Goal: Information Seeking & Learning: Learn about a topic

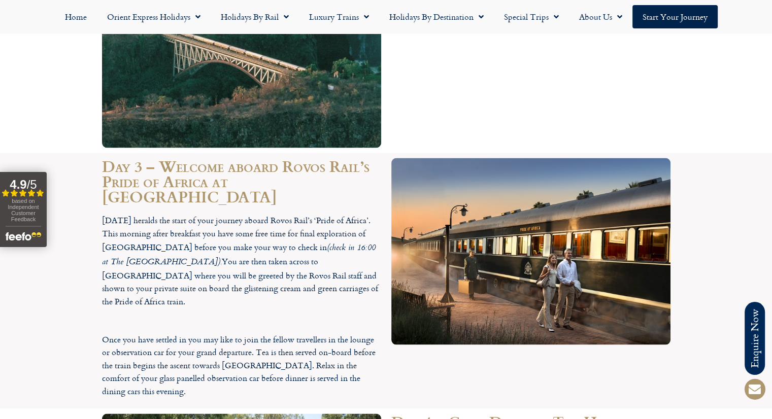
scroll to position [1886, 0]
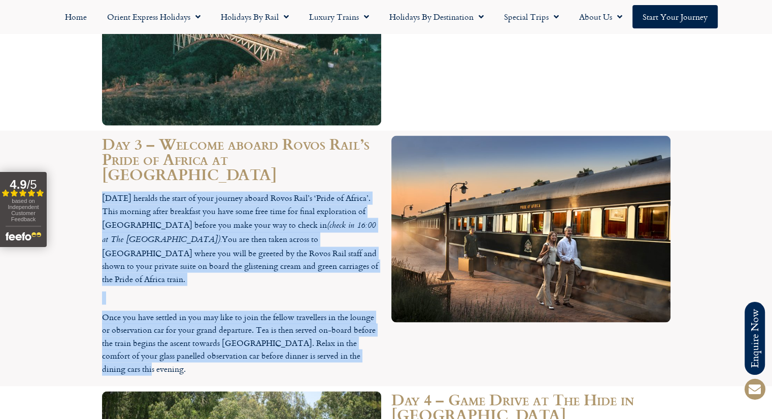
drag, startPoint x: 371, startPoint y: 249, endPoint x: 90, endPoint y: 98, distance: 318.4
click at [90, 130] on section "Day 3 – Welcome aboard Rovos Rail’s Pride of Africa at [GEOGRAPHIC_DATA] [DATE]…" at bounding box center [386, 258] width 772 height 256
copy div "[DATE] heralds the start of your journey aboard Rovos Rail’s ‘Pride of Africa’.…"
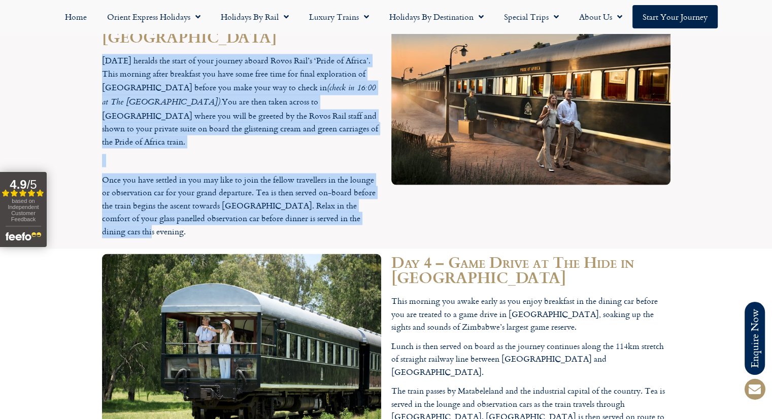
scroll to position [2054, 0]
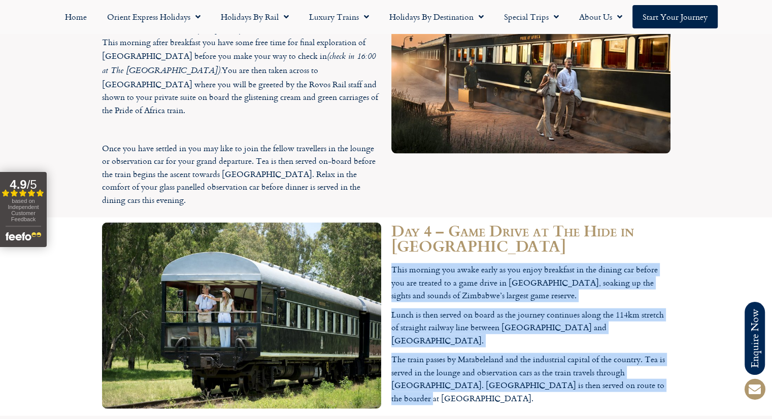
drag, startPoint x: 642, startPoint y: 257, endPoint x: 387, endPoint y: 150, distance: 276.0
click at [387, 218] on div "Day 4 – Game Drive at The Hide in [GEOGRAPHIC_DATA] This morning you awake earl…" at bounding box center [530, 317] width 289 height 198
copy div "This morning you awake early as you enjoy breakfast in the dining car before yo…"
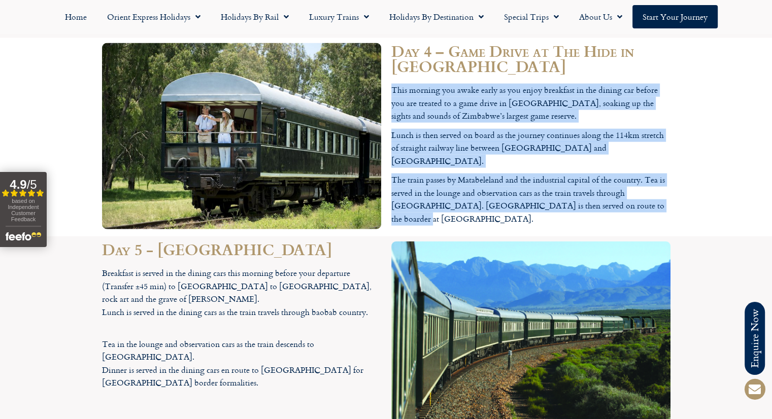
scroll to position [2239, 0]
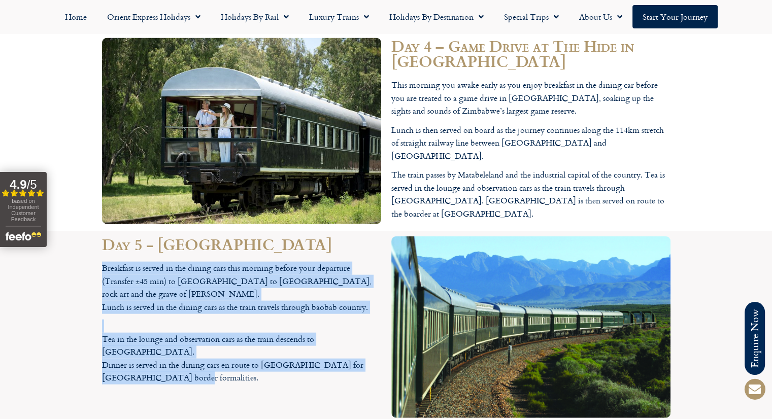
drag, startPoint x: 182, startPoint y: 241, endPoint x: 91, endPoint y: 143, distance: 133.5
click at [91, 231] on section "Day 5 - [GEOGRAPHIC_DATA] Breakfast is served in the dining cars this morning b…" at bounding box center [386, 327] width 772 height 192
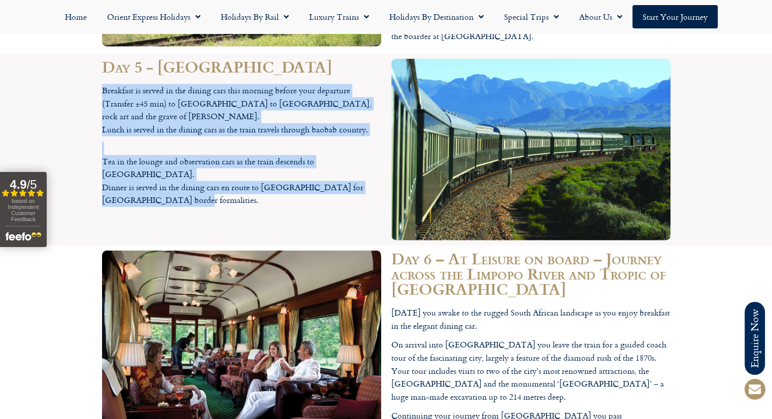
scroll to position [2424, 0]
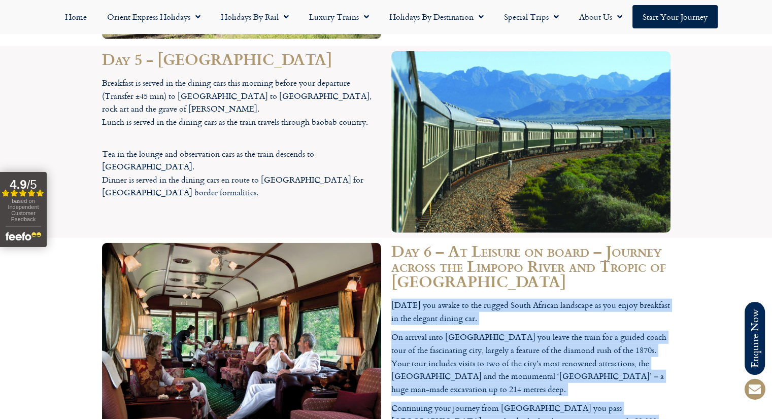
drag, startPoint x: 580, startPoint y: 325, endPoint x: 392, endPoint y: 179, distance: 238.9
click at [392, 299] on div "[DATE] you awake to the rugged South African landscape as you enjoy breakfast i…" at bounding box center [530, 382] width 279 height 167
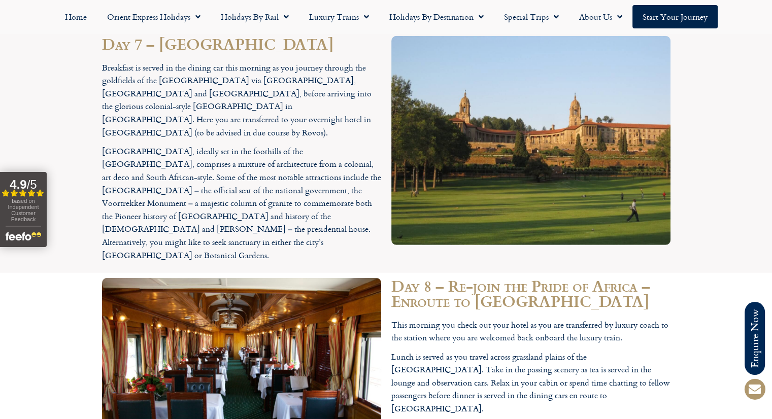
scroll to position [2873, 0]
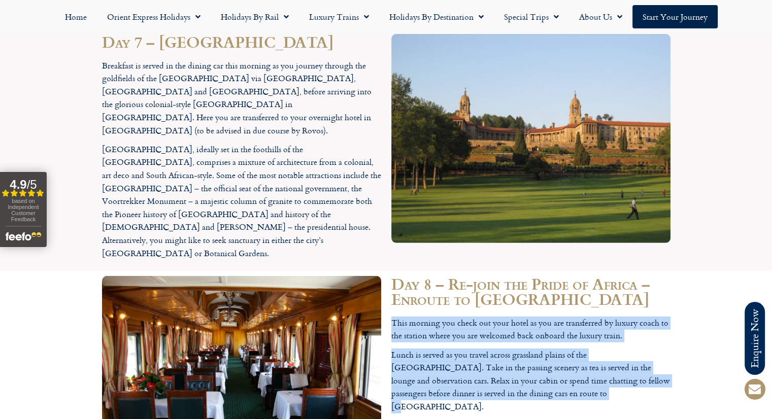
drag, startPoint x: 513, startPoint y: 238, endPoint x: 392, endPoint y: 158, distance: 145.8
click at [392, 317] on div "This morning you check out your hotel as you are transferred by luxury coach to…" at bounding box center [530, 365] width 279 height 97
copy div "This morning you check out your hotel as you are transferred by luxury coach to…"
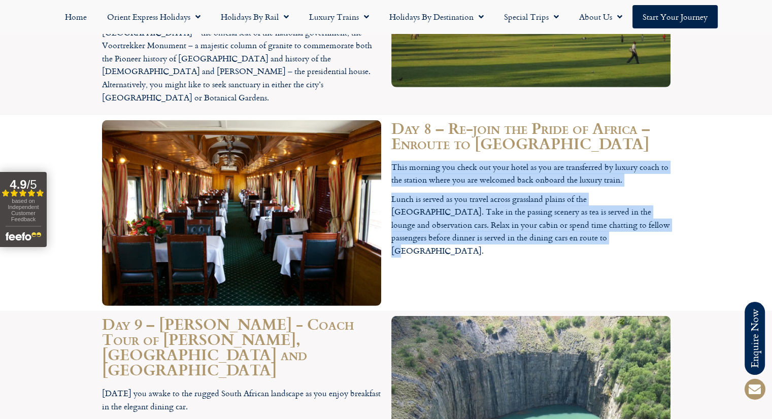
scroll to position [3029, 0]
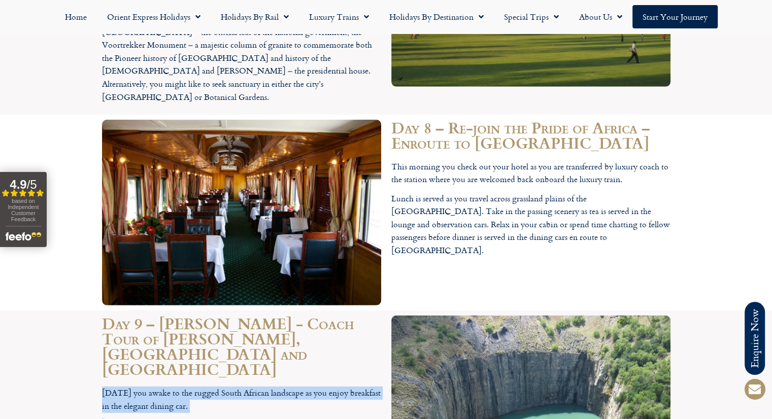
drag, startPoint x: 122, startPoint y: 366, endPoint x: 101, endPoint y: 222, distance: 145.5
copy div "[DATE] you awake to the rugged South African landscape as you enjoy breakfast i…"
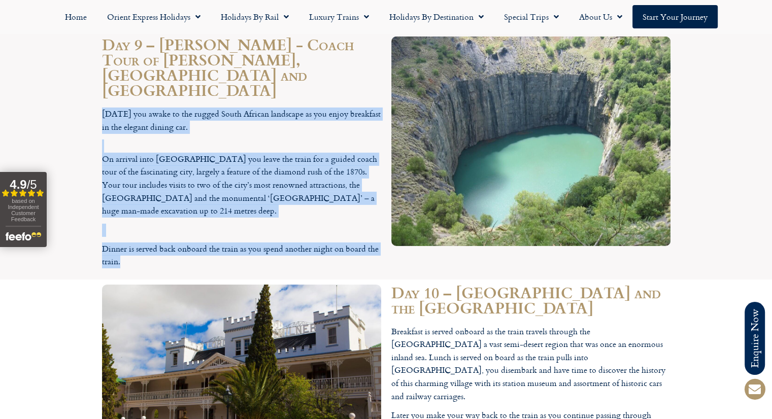
scroll to position [3307, 0]
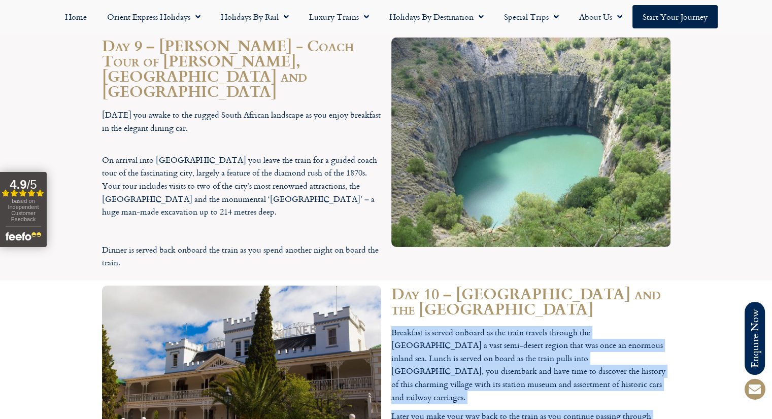
drag, startPoint x: 648, startPoint y: 247, endPoint x: 389, endPoint y: 141, distance: 280.0
click at [389, 281] on div "Day 10 – [GEOGRAPHIC_DATA] and the [GEOGRAPHIC_DATA] Breakfast is served onboar…" at bounding box center [530, 379] width 289 height 196
copy div "Breakfast is served onboard as the train travels through the [GEOGRAPHIC_DATA] …"
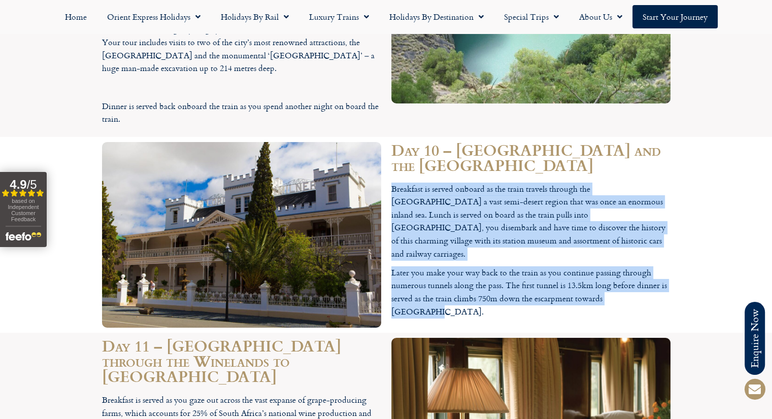
scroll to position [3451, 0]
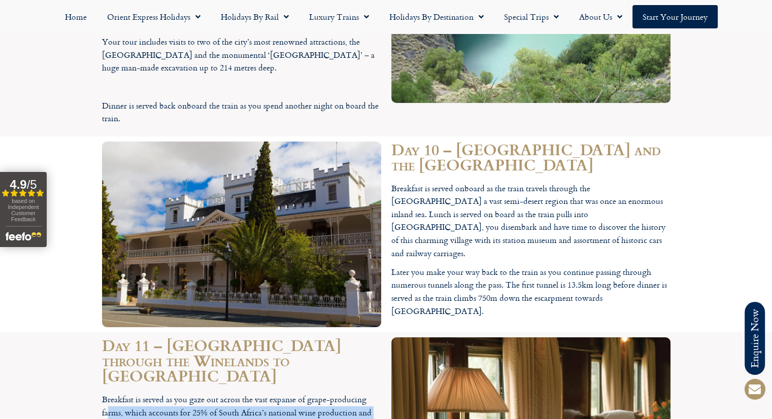
drag, startPoint x: 153, startPoint y: 282, endPoint x: 108, endPoint y: 220, distance: 77.3
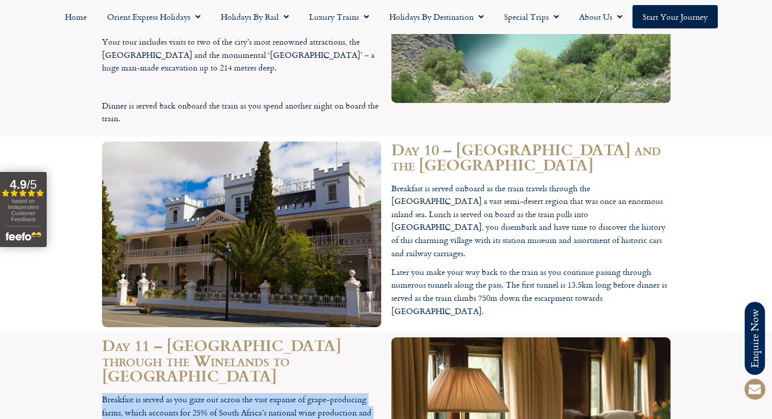
drag, startPoint x: 138, startPoint y: 267, endPoint x: 102, endPoint y: 208, distance: 69.2
copy div "Breakfast is served as you gaze out across the vast expanse of grape-producing …"
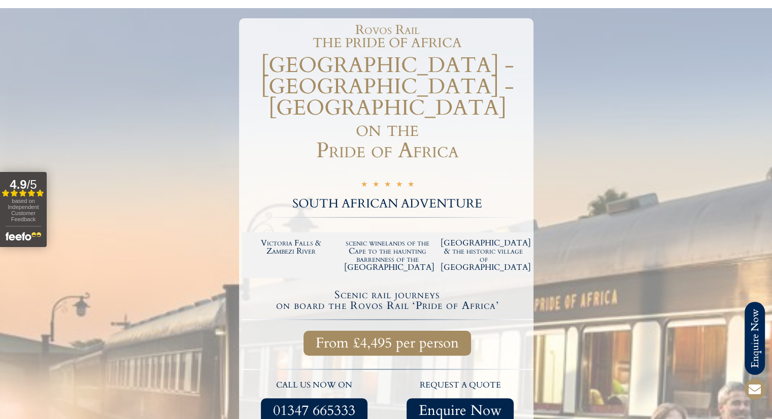
scroll to position [0, 0]
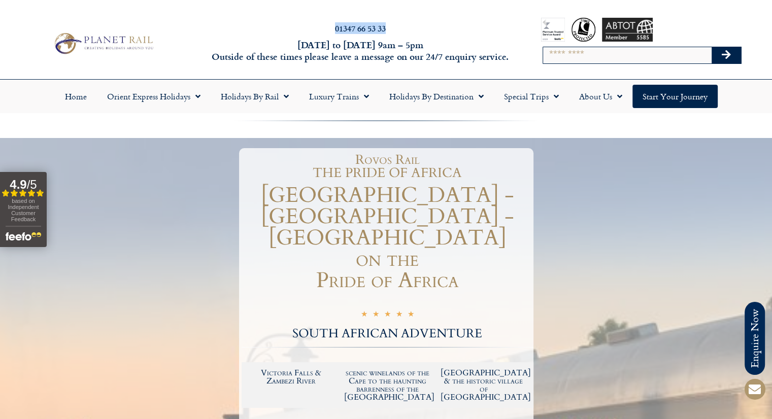
drag, startPoint x: 390, startPoint y: 29, endPoint x: 334, endPoint y: 30, distance: 55.8
click at [334, 30] on h2 "01347 66 53 33" at bounding box center [359, 28] width 303 height 8
copy link "01347 66 53 33"
click at [129, 35] on img at bounding box center [103, 43] width 106 height 26
